Goal: Check status: Check status

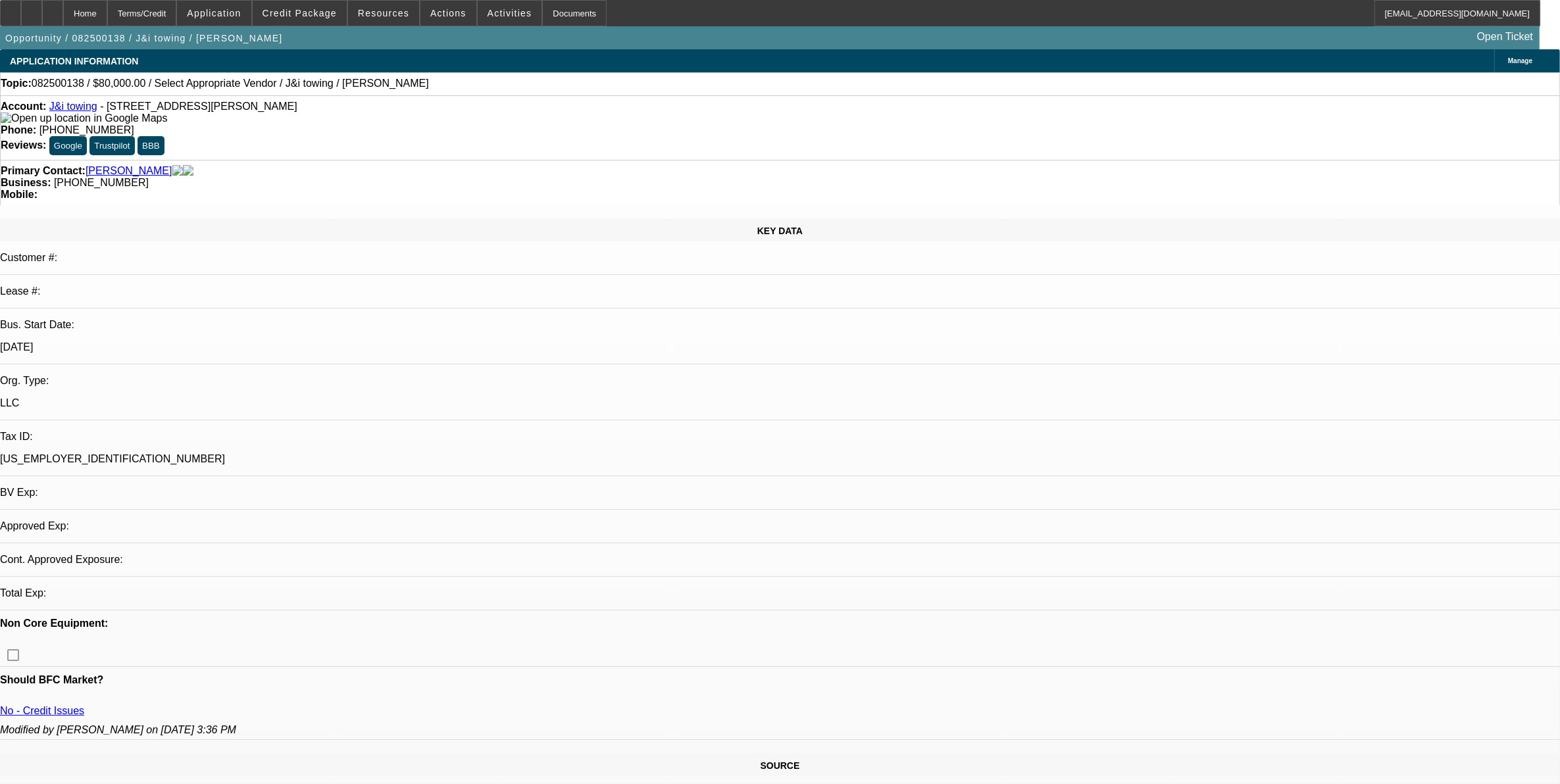
select select "0"
select select "2"
select select "0.1"
select select "4"
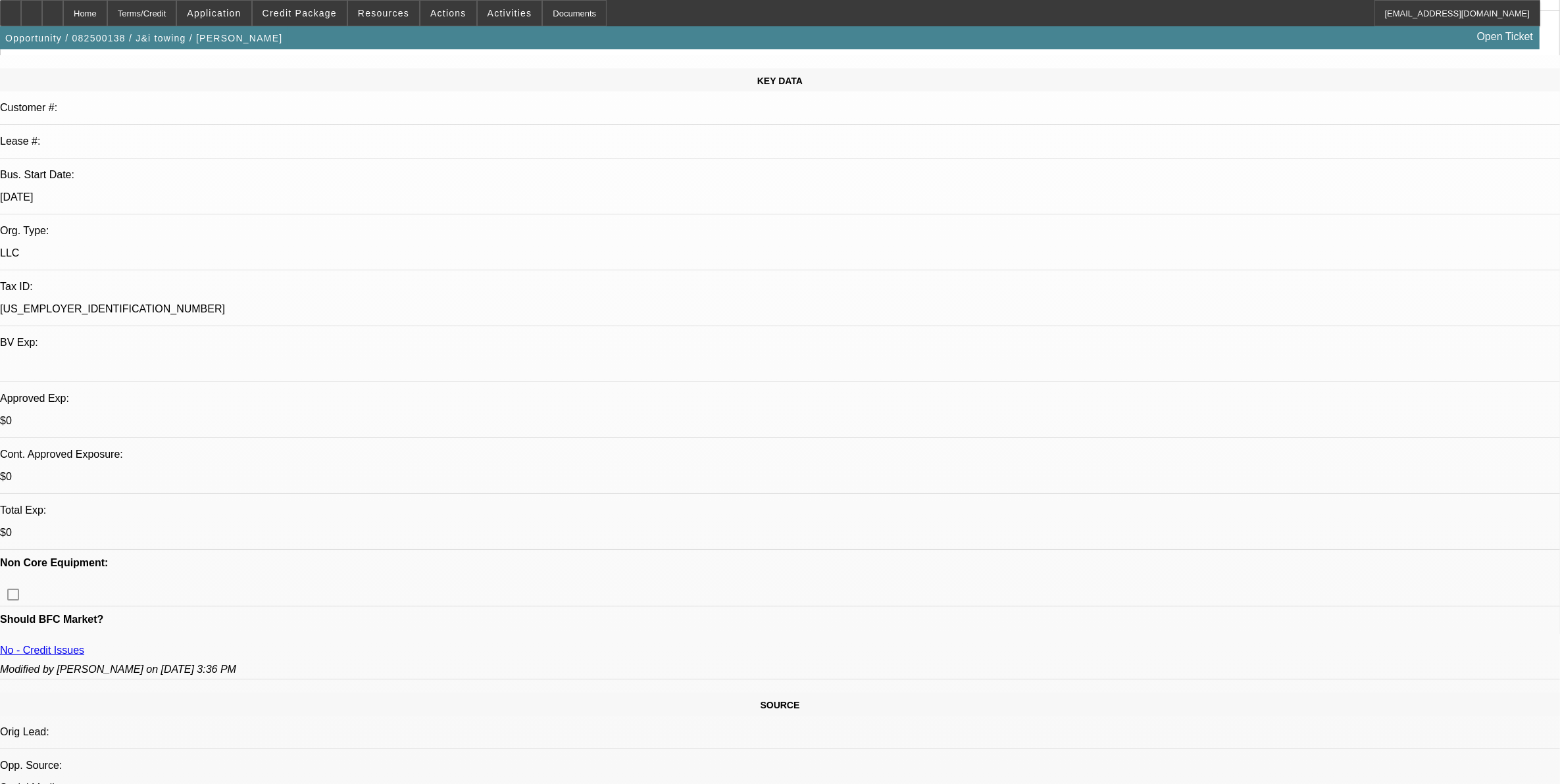
scroll to position [329, 0]
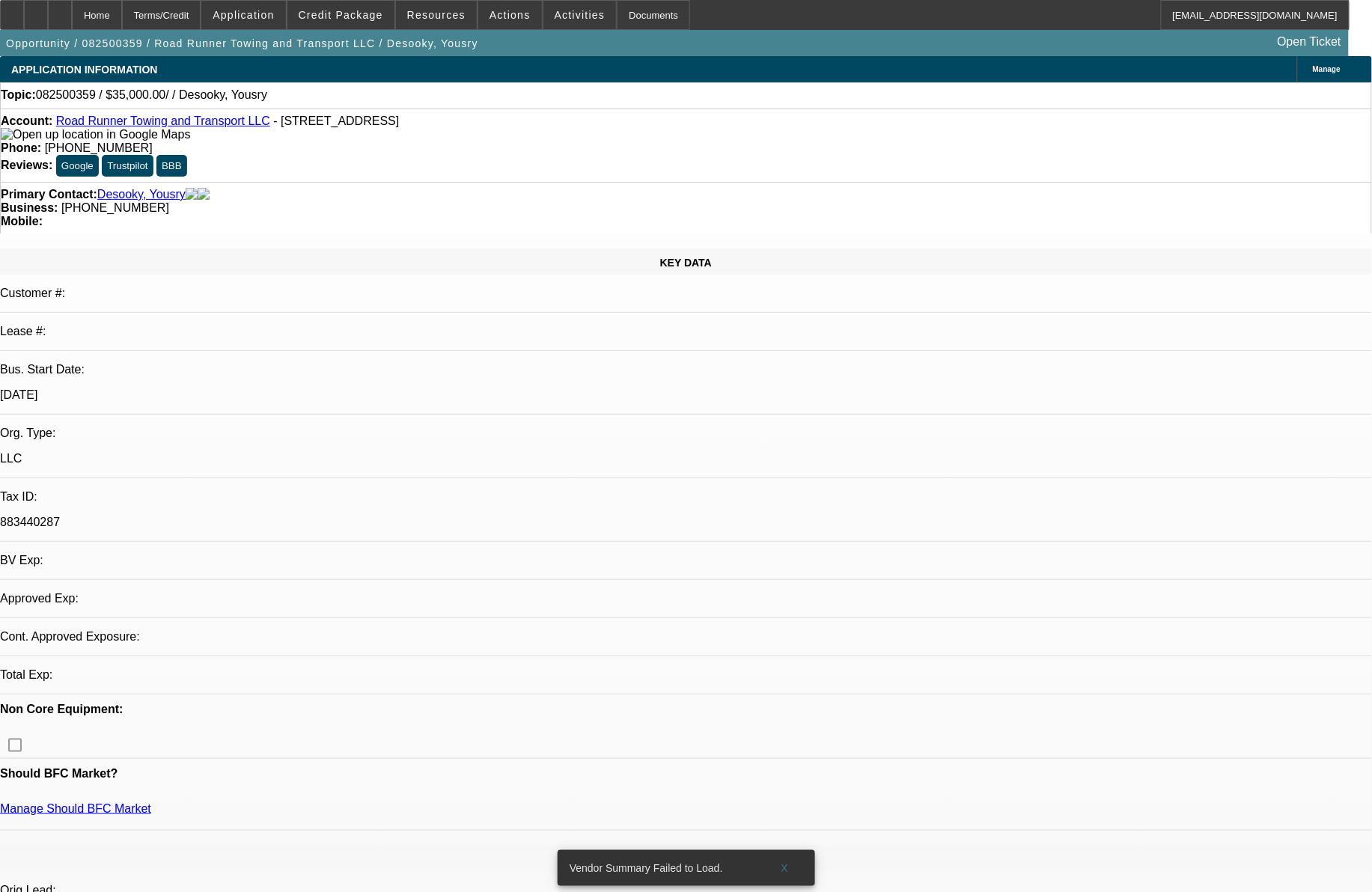
select select "0"
select select "2"
select select "0.1"
select select "1"
select select "2"
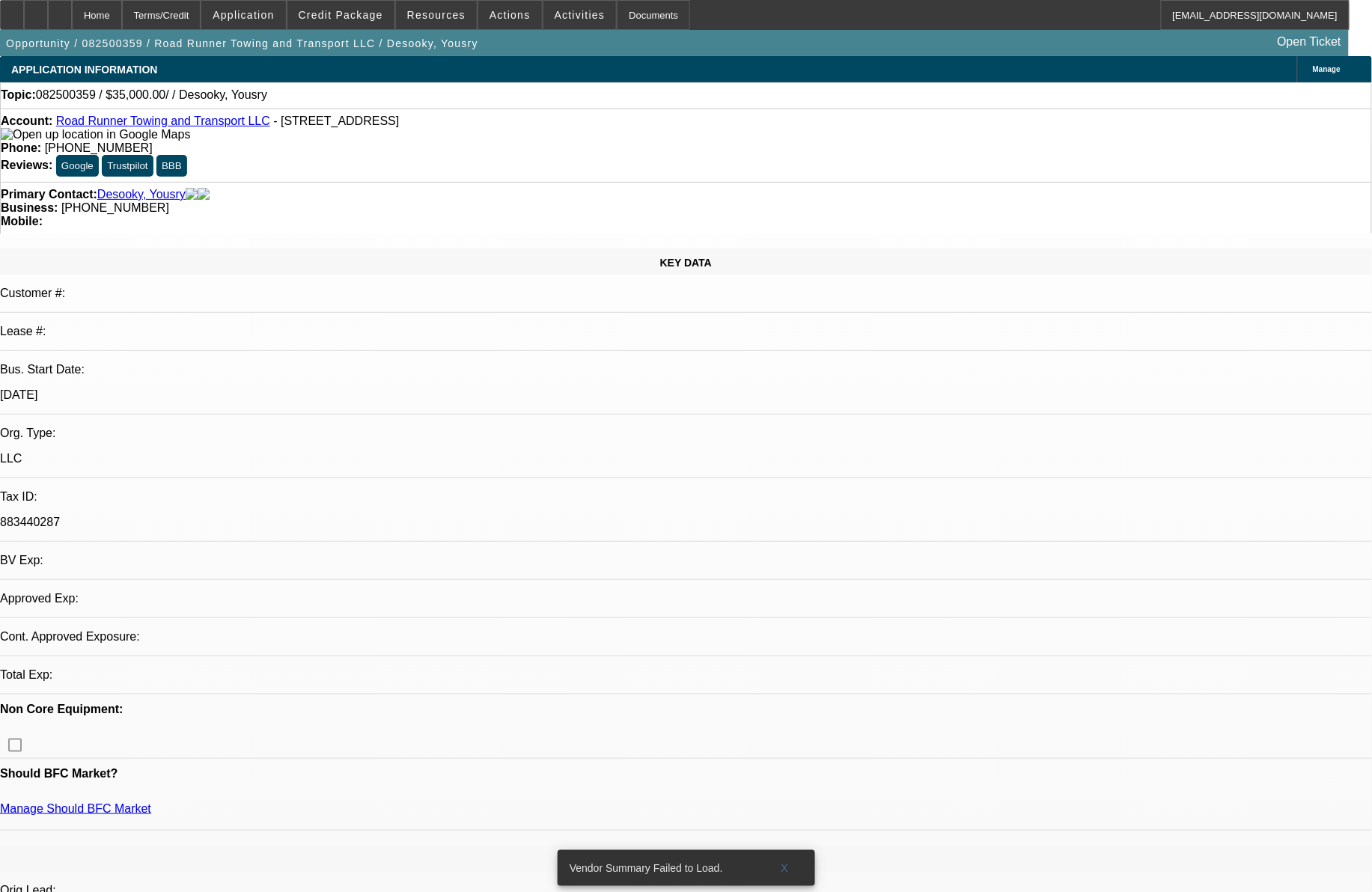
select select "4"
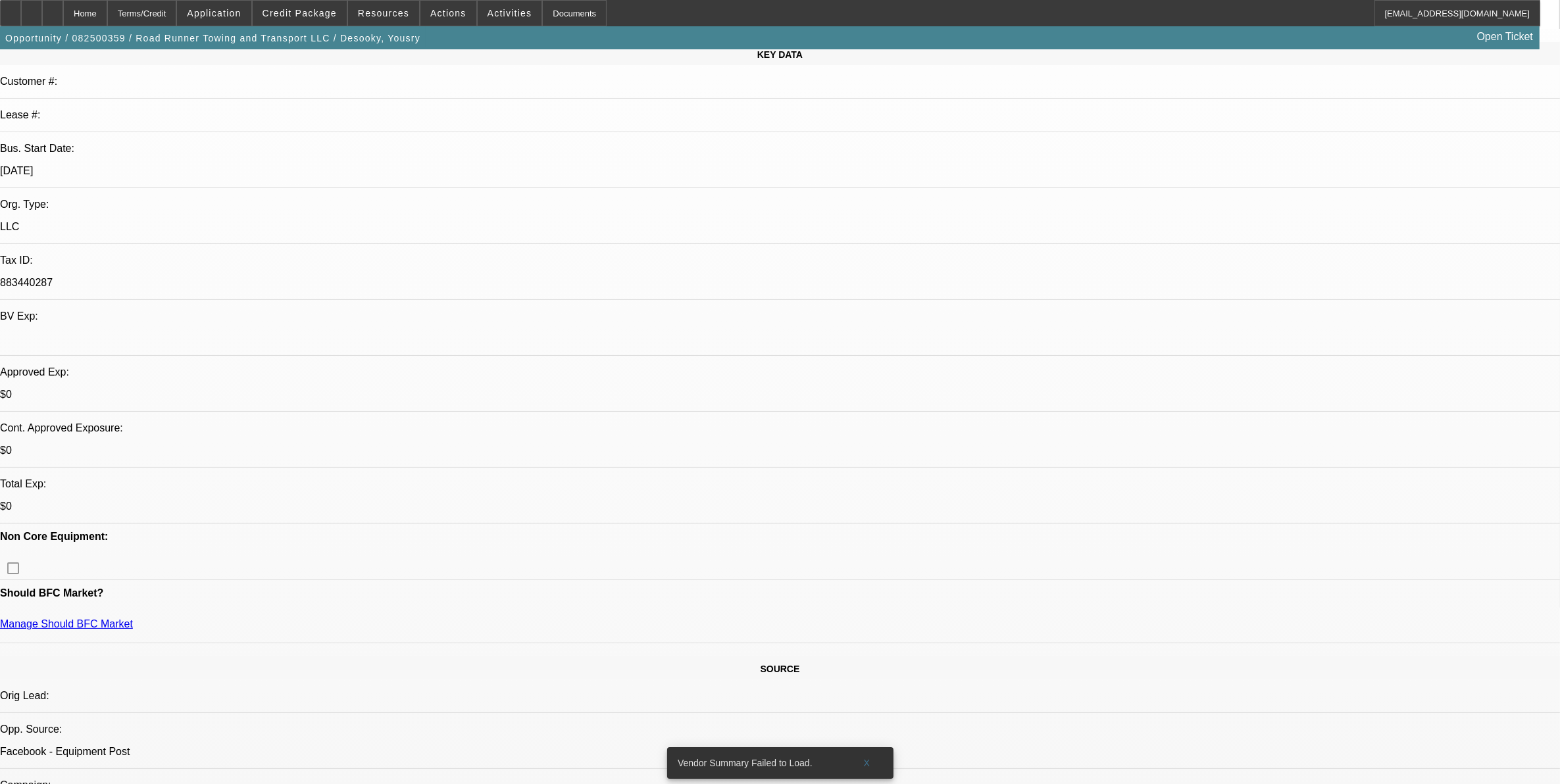
scroll to position [165, 0]
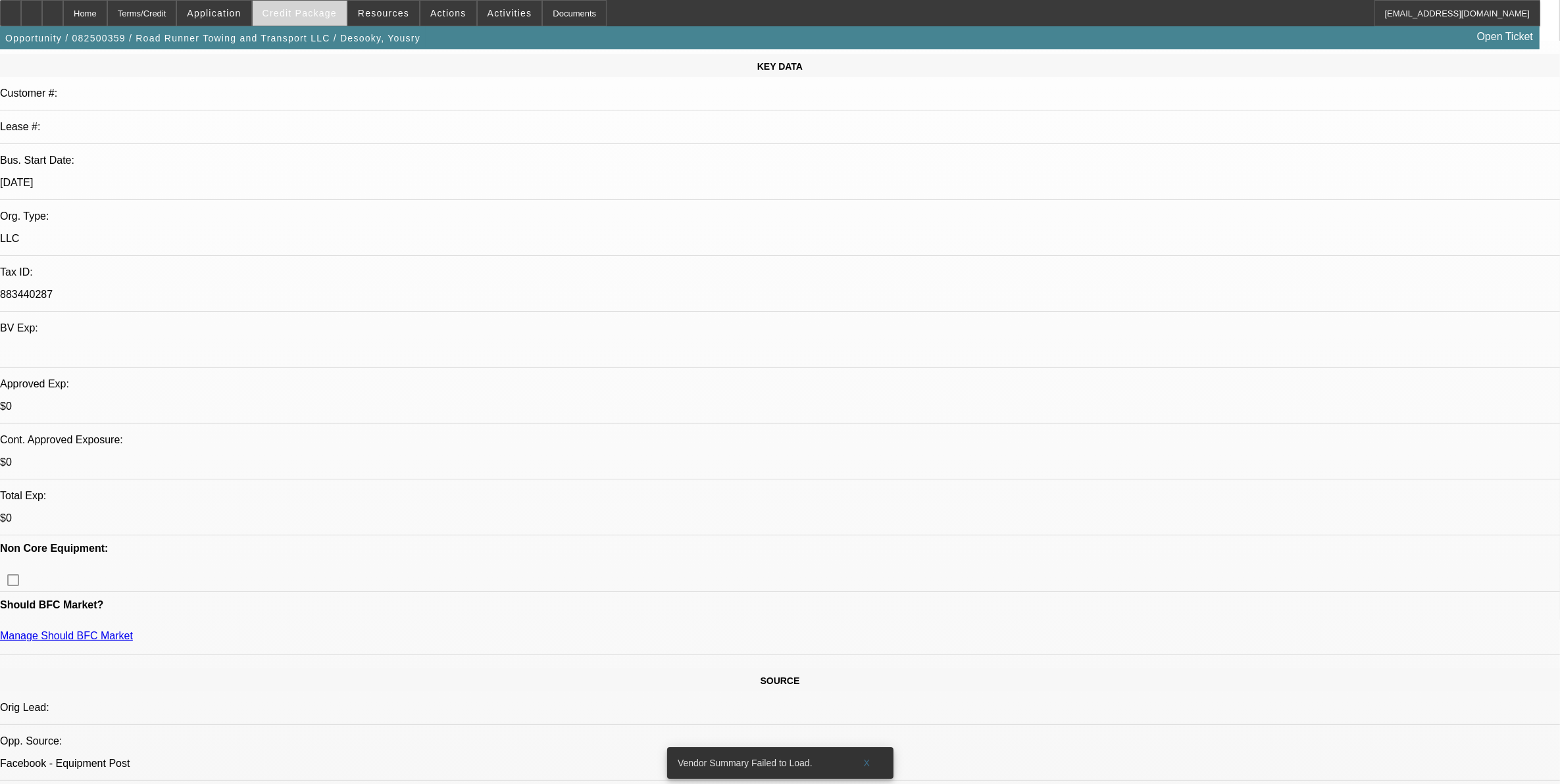
click at [334, 15] on span "Credit Package" at bounding box center [299, 13] width 74 height 11
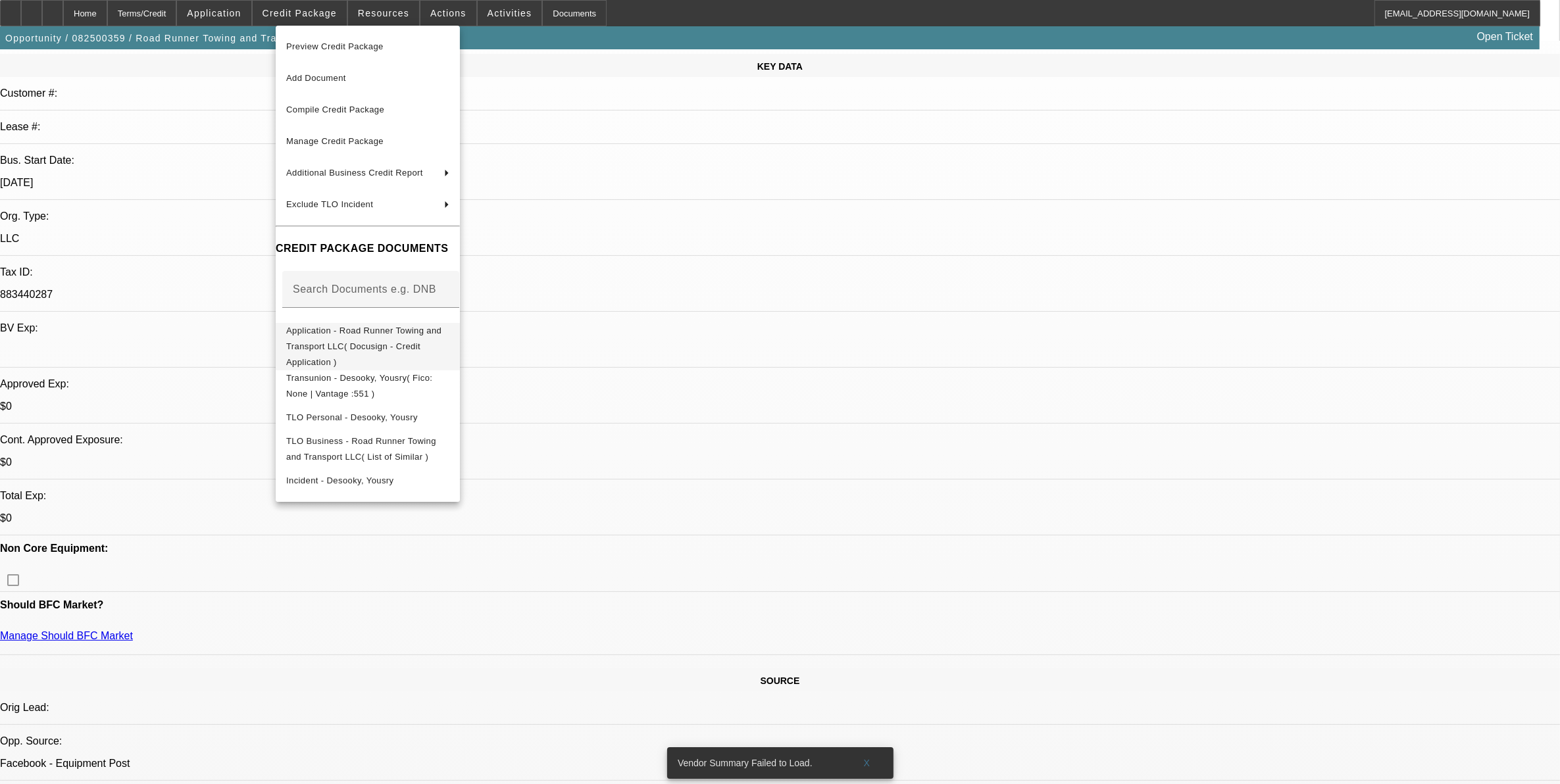
click at [389, 334] on span "Application - Road Runner Towing and Transport LLC( Docusign - Credit Applicati…" at bounding box center [364, 346] width 155 height 41
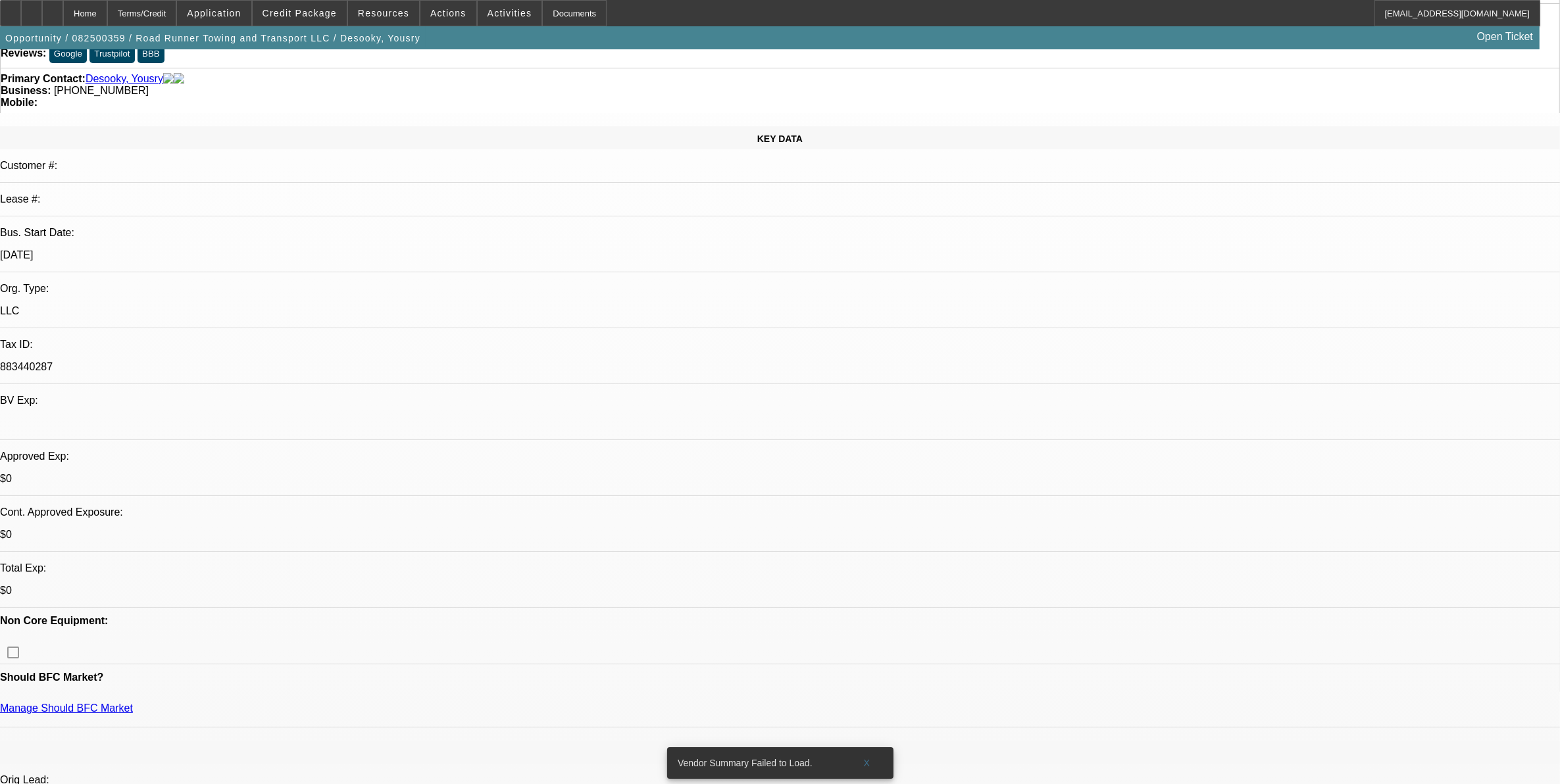
scroll to position [0, 0]
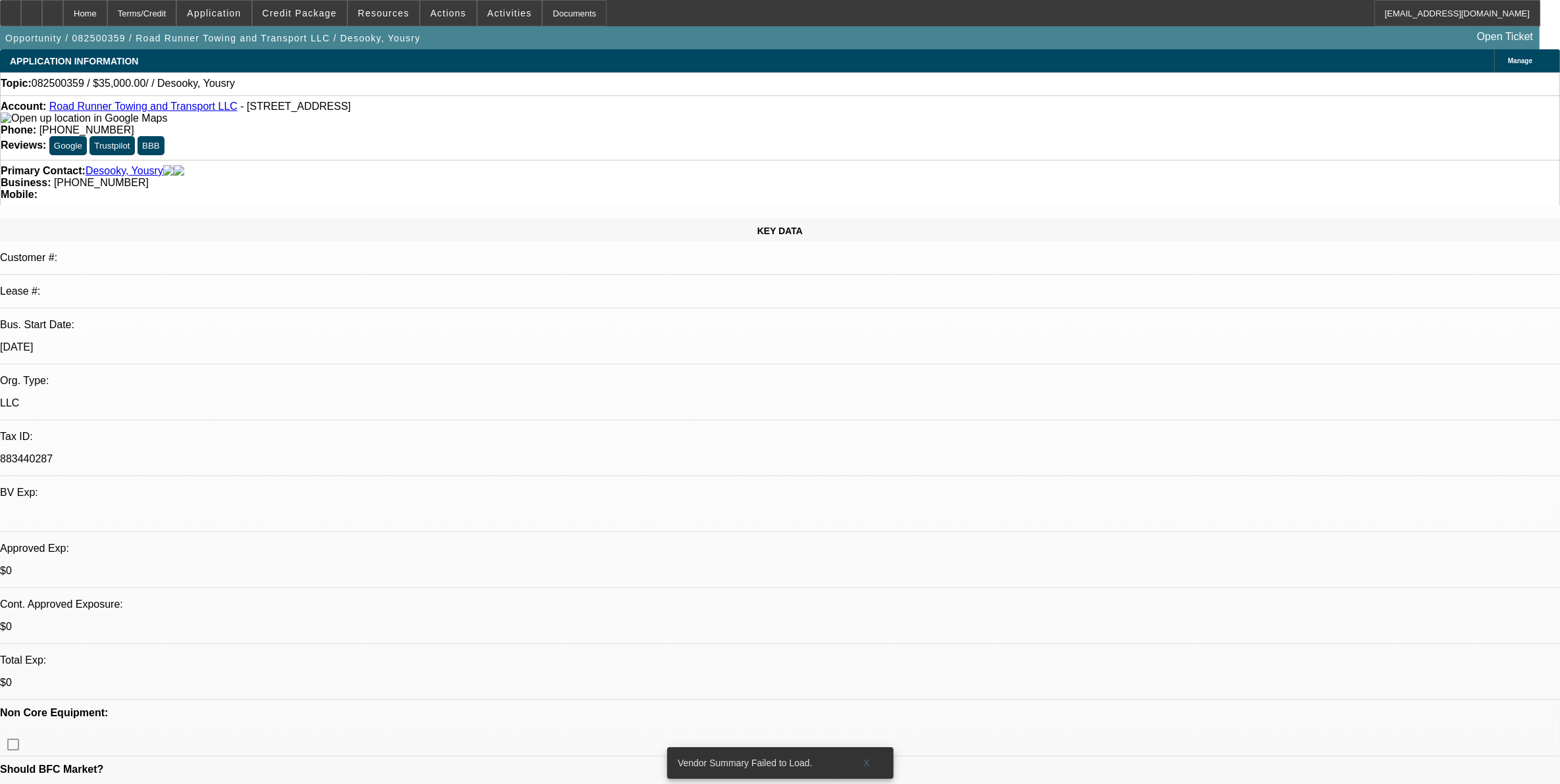
click at [317, 23] on span at bounding box center [300, 13] width 94 height 31
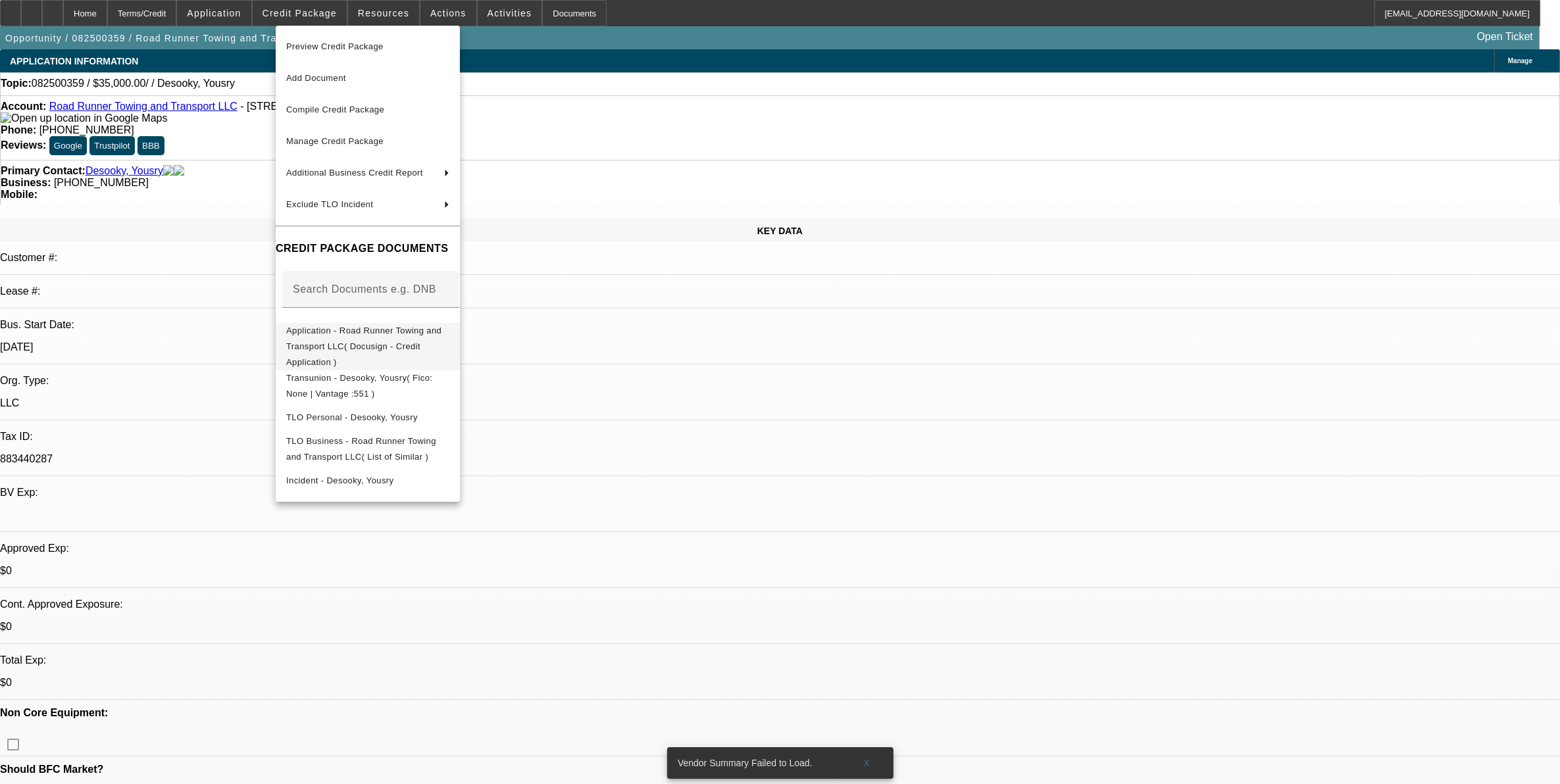
click at [361, 333] on span "Application - Road Runner Towing and Transport LLC( Docusign - Credit Applicati…" at bounding box center [364, 346] width 155 height 41
